Goal: Information Seeking & Learning: Learn about a topic

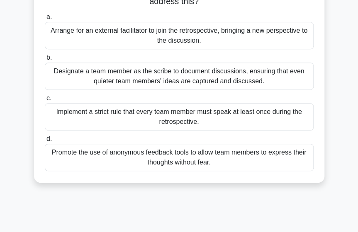
scroll to position [96, 0]
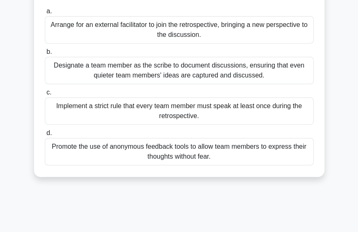
click at [167, 153] on div "Promote the use of anonymous feedback tools to allow team members to express th…" at bounding box center [179, 151] width 269 height 27
click at [45, 136] on input "d. Promote the use of anonymous feedback tools to allow team members to express…" at bounding box center [45, 133] width 0 height 5
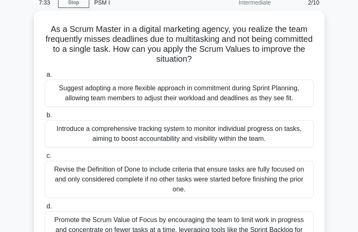
scroll to position [50, 0]
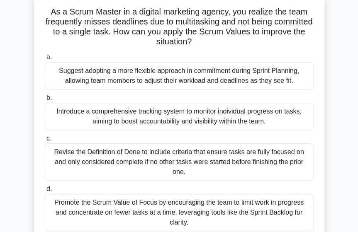
click at [57, 108] on div "Introduce a comprehensive tracking system to monitor individual progress on tas…" at bounding box center [179, 116] width 269 height 27
click at [45, 101] on input "b. Introduce a comprehensive tracking system to monitor individual progress on …" at bounding box center [45, 97] width 0 height 5
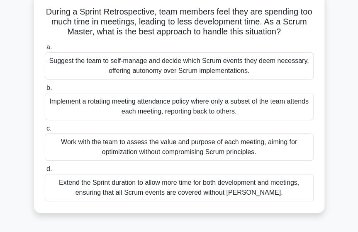
click at [87, 149] on div "Work with the team to assess the value and purpose of each meeting, aiming for …" at bounding box center [179, 147] width 269 height 27
click at [45, 132] on input "c. Work with the team to assess the value and purpose of each meeting, aiming f…" at bounding box center [45, 128] width 0 height 5
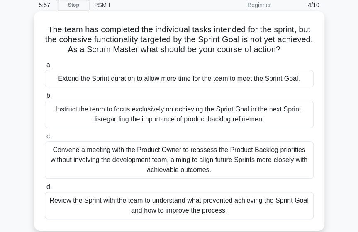
scroll to position [33, 0]
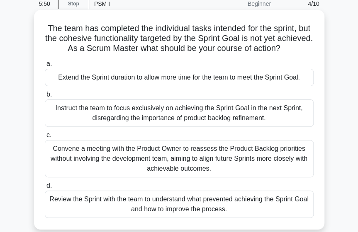
click at [127, 82] on div "Extend the Sprint duration to allow more time for the team to meet the Sprint G…" at bounding box center [179, 77] width 269 height 17
click at [45, 67] on input "a. Extend the Sprint duration to allow more time for the team to meet the Sprin…" at bounding box center [45, 63] width 0 height 5
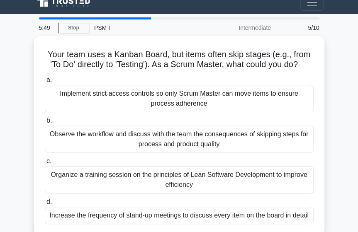
scroll to position [0, 0]
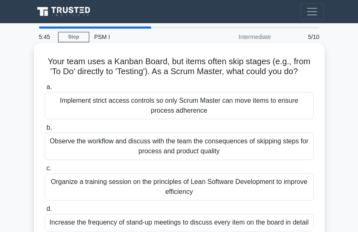
click at [103, 157] on div "Observe the workflow and discuss with the team the consequences of skipping ste…" at bounding box center [179, 146] width 269 height 27
click at [45, 131] on input "b. Observe the workflow and discuss with the team the consequences of skipping …" at bounding box center [45, 127] width 0 height 5
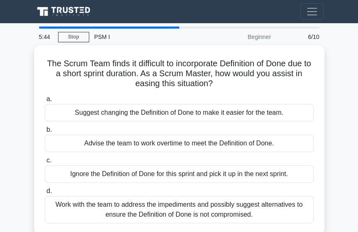
click at [103, 157] on label "c. Ignore the Definition of Done for this sprint and pick it up in the next spr…" at bounding box center [179, 169] width 269 height 27
click at [45, 158] on input "c. Ignore the Definition of Done for this sprint and pick it up in the next spr…" at bounding box center [45, 160] width 0 height 5
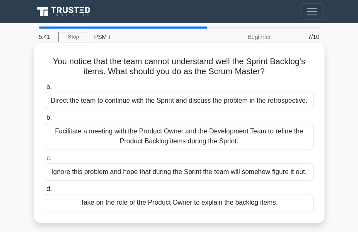
click at [128, 141] on div "Facilitate a meeting with the Product Owner and the Development Team to refine …" at bounding box center [179, 136] width 269 height 27
click at [45, 121] on input "b. Facilitate a meeting with the Product Owner and the Development Team to refi…" at bounding box center [45, 117] width 0 height 5
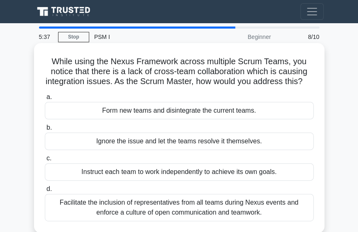
click at [117, 181] on div "Instruct each team to work independently to achieve its own goals." at bounding box center [179, 172] width 269 height 17
click at [45, 161] on input "c. Instruct each team to work independently to achieve its own goals." at bounding box center [45, 158] width 0 height 5
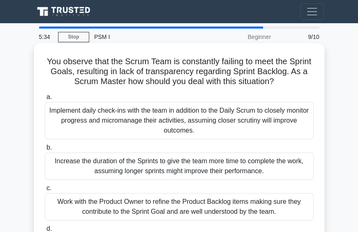
click at [100, 196] on div "Work with the Product Owner to refine the Product Backlog items making sure the…" at bounding box center [179, 206] width 269 height 27
click at [45, 191] on input "c. Work with the Product Owner to refine the Product Backlog items making sure …" at bounding box center [45, 188] width 0 height 5
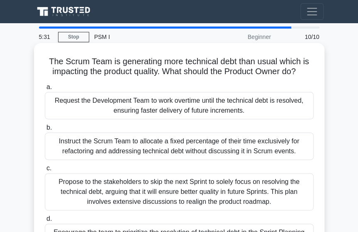
click at [100, 196] on div "Propose to the stakeholders to skip the next Sprint to solely focus on resolvin…" at bounding box center [179, 192] width 269 height 37
click at [45, 171] on input "c. Propose to the stakeholders to skip the next Sprint to solely focus on resol…" at bounding box center [45, 168] width 0 height 5
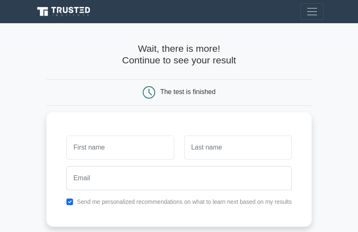
click at [151, 95] on icon at bounding box center [149, 92] width 12 height 12
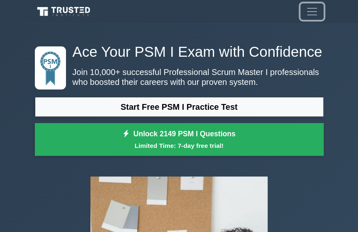
click at [318, 10] on span "Toggle navigation" at bounding box center [312, 11] width 12 height 12
